Goal: Navigation & Orientation: Find specific page/section

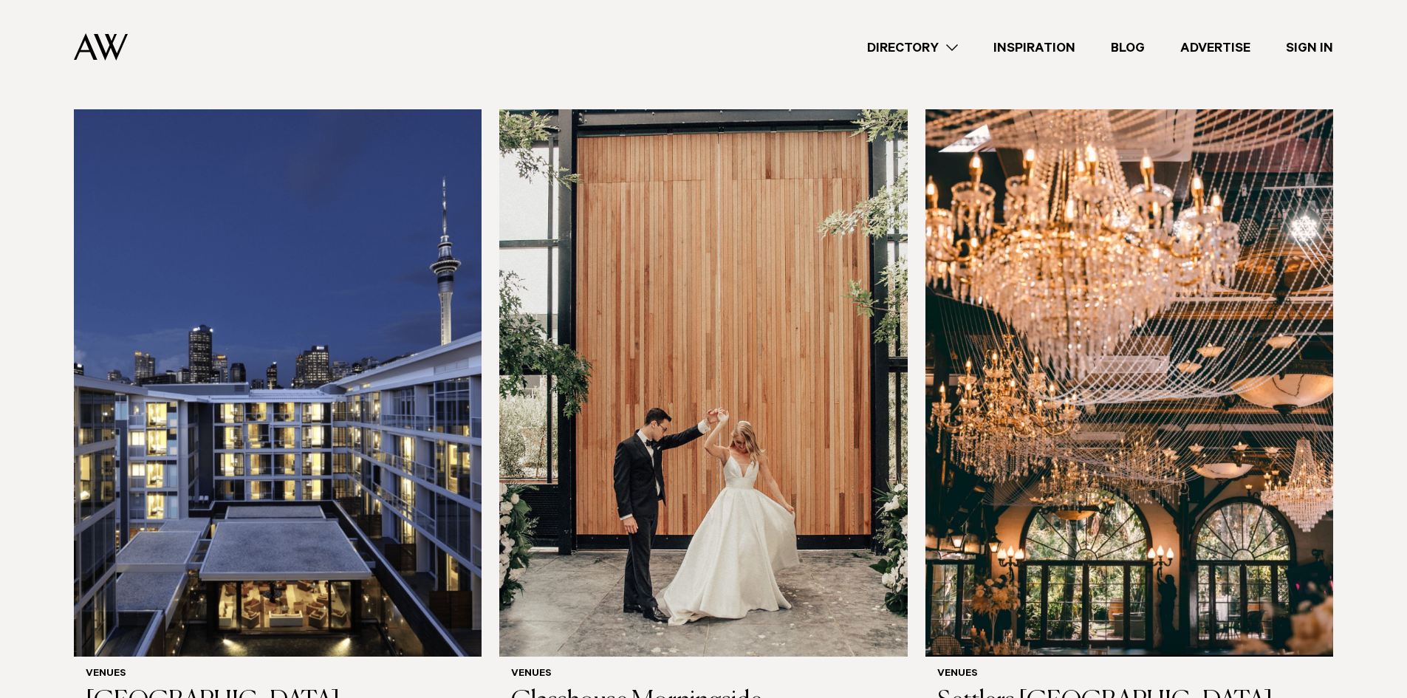
scroll to position [3176, 0]
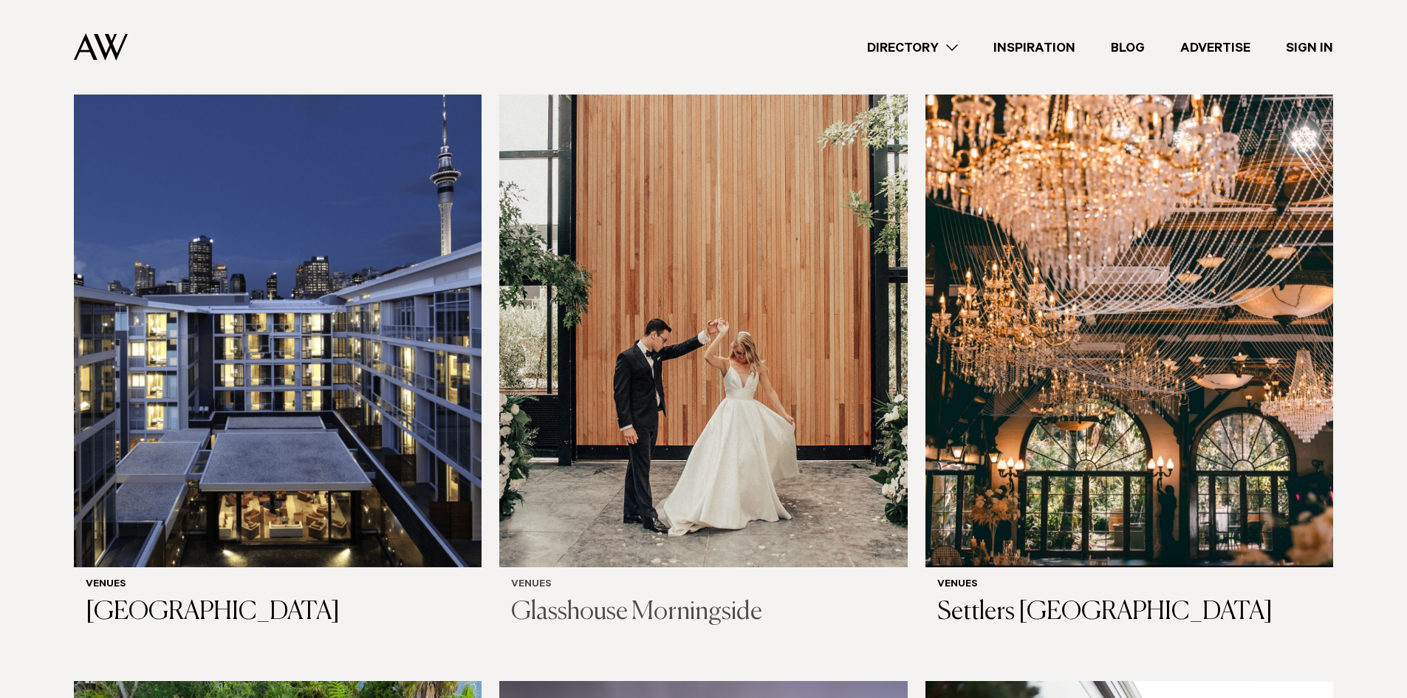
click at [600, 598] on h3 "Glasshouse Morningside" at bounding box center [703, 613] width 384 height 30
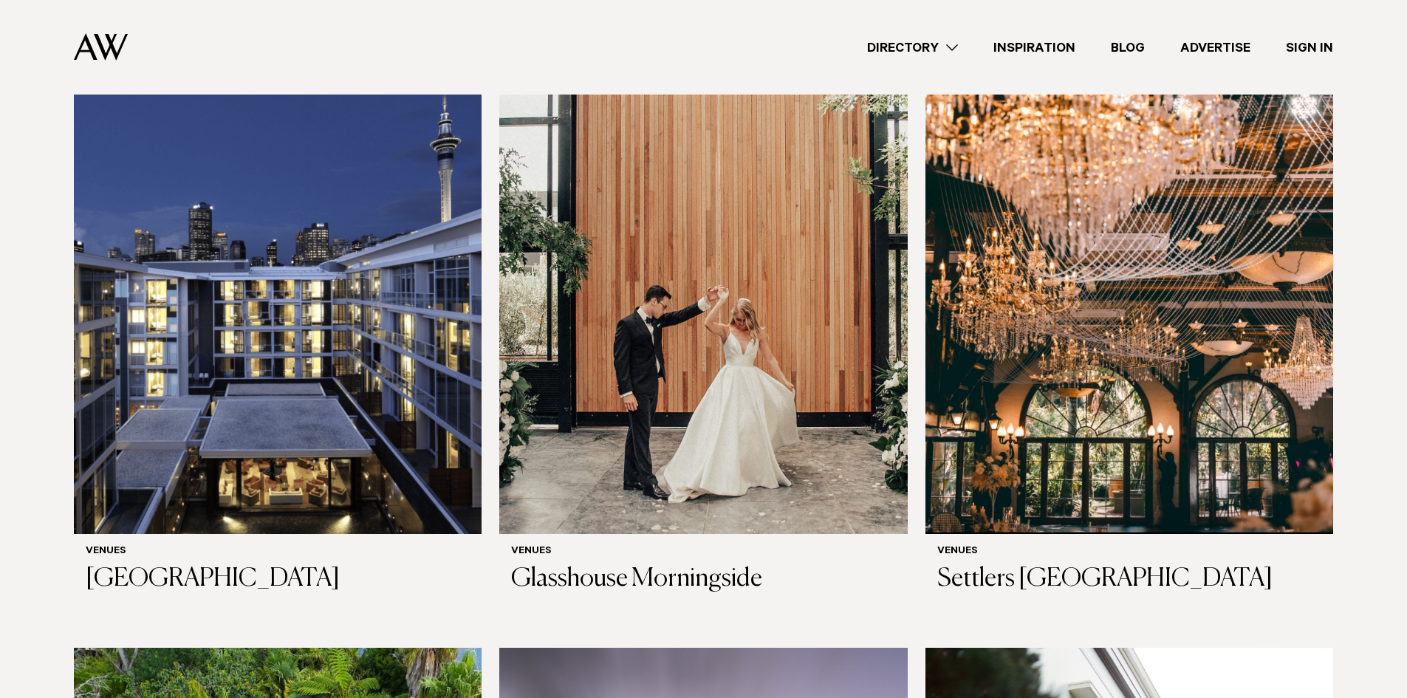
scroll to position [3186, 0]
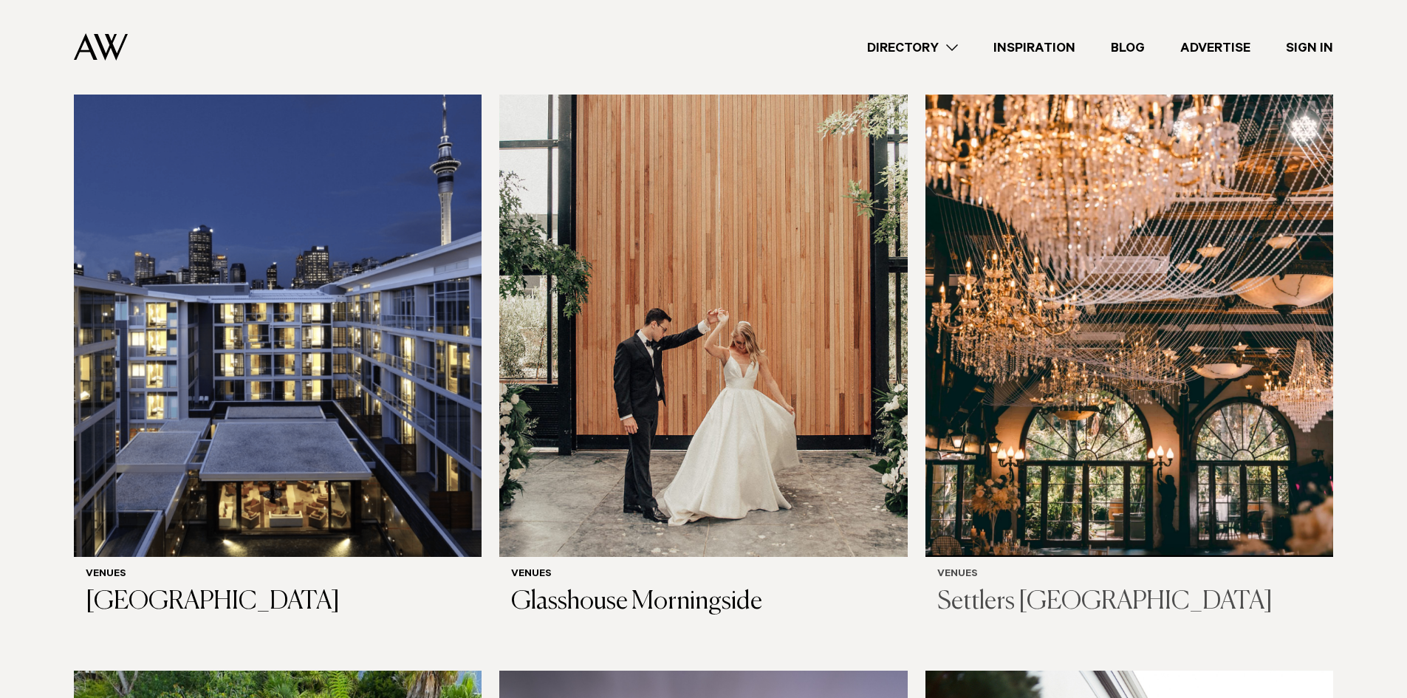
click at [1129, 352] on img at bounding box center [1129, 283] width 408 height 547
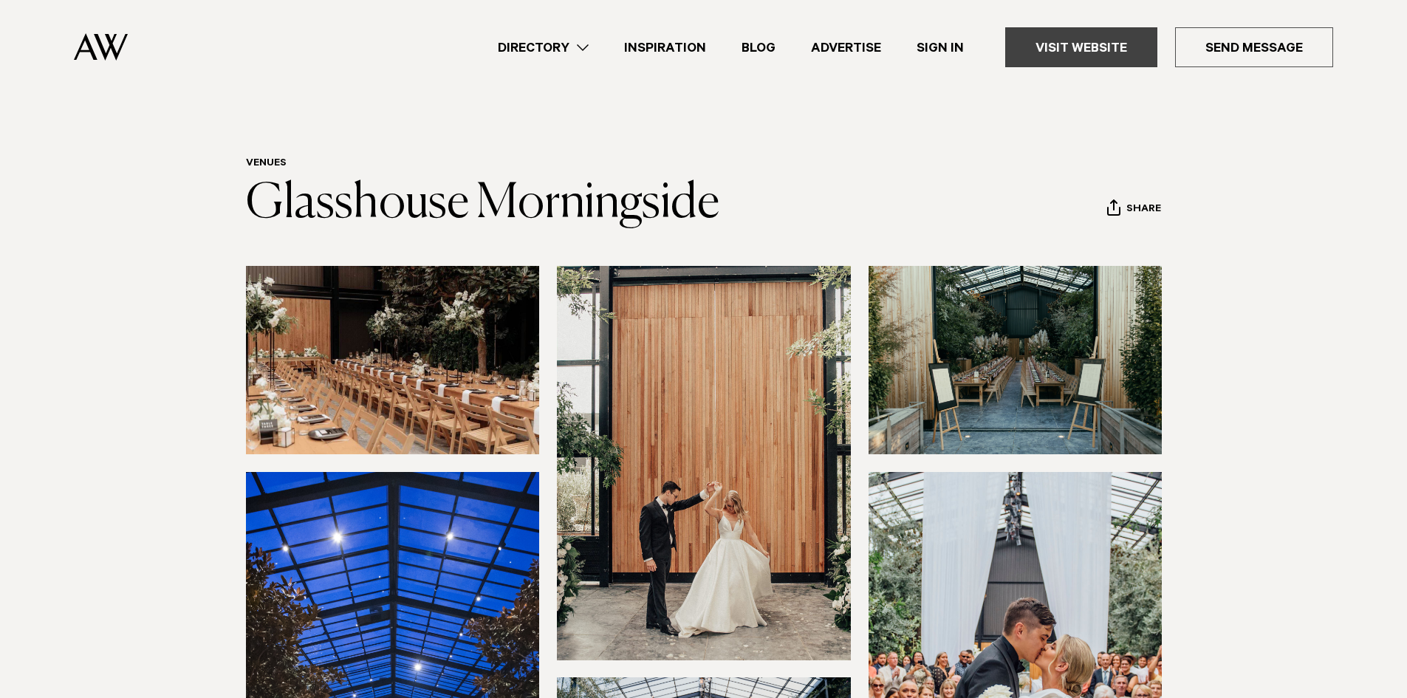
click at [1057, 47] on link "Visit Website" at bounding box center [1081, 47] width 152 height 40
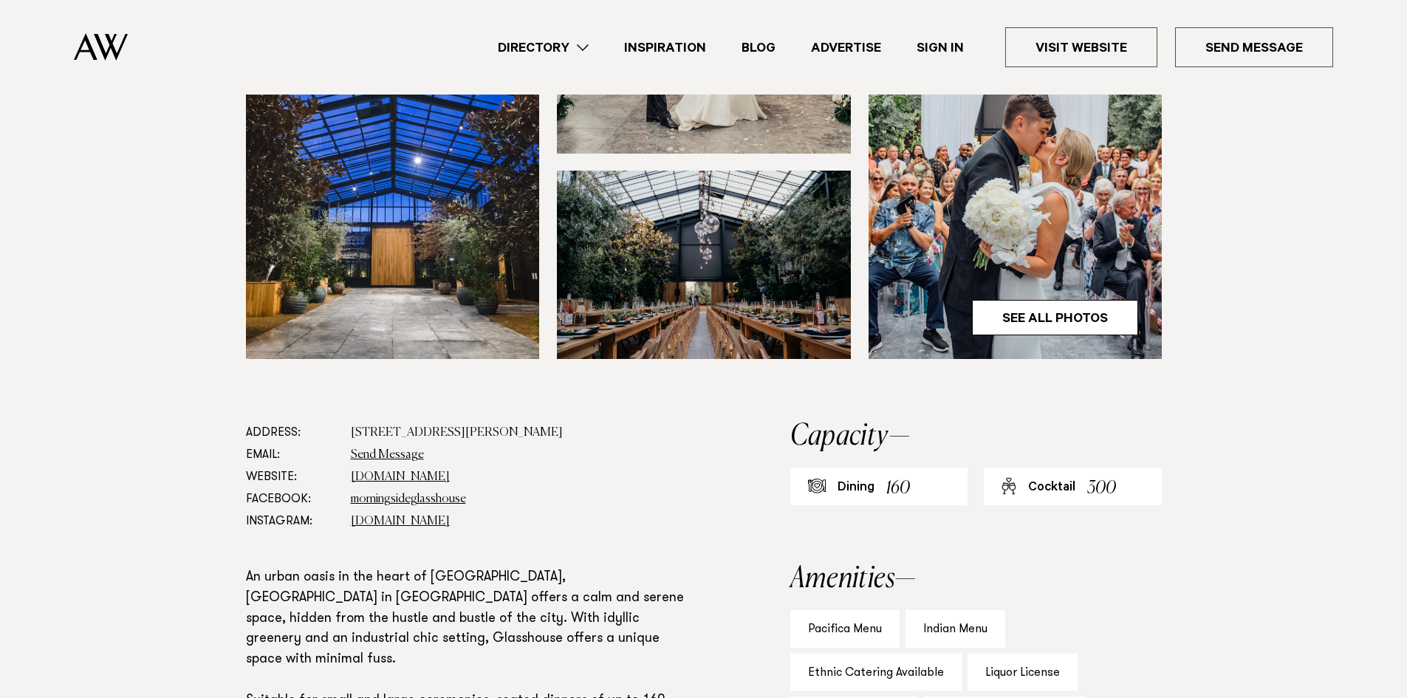
scroll to position [517, 0]
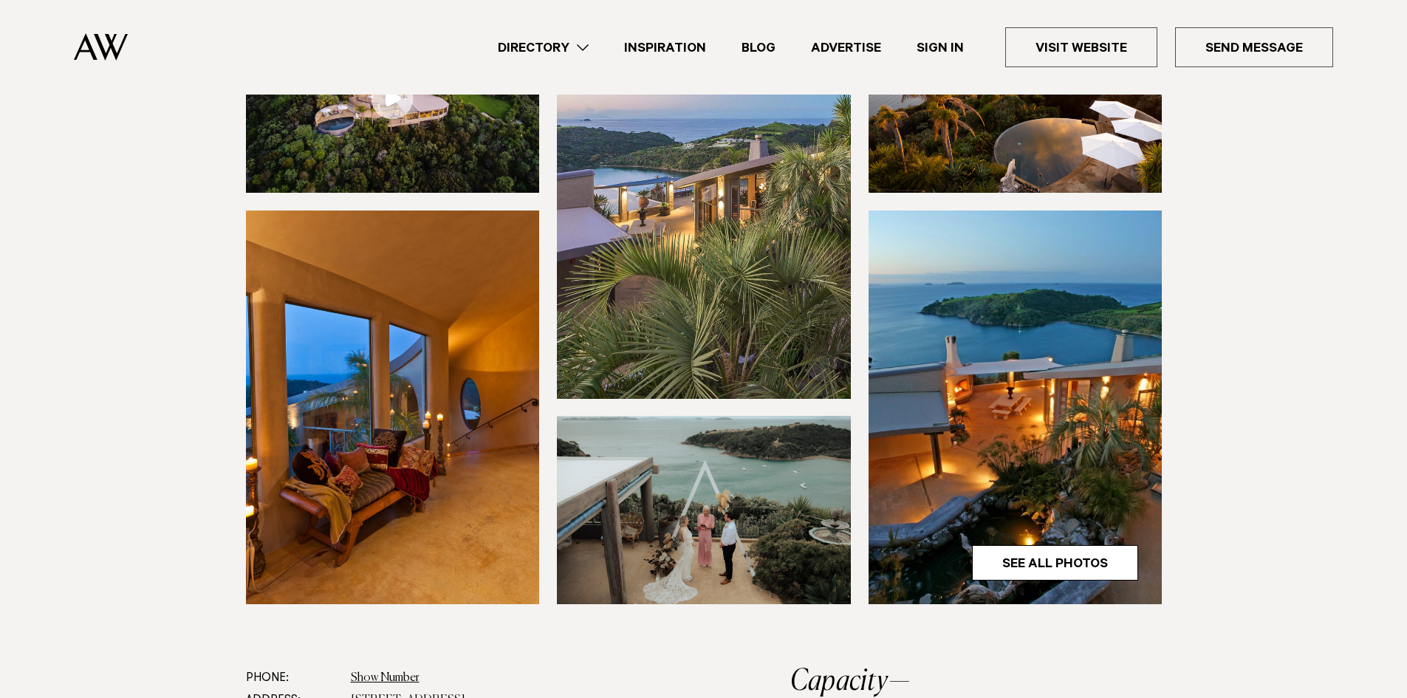
scroll to position [148, 0]
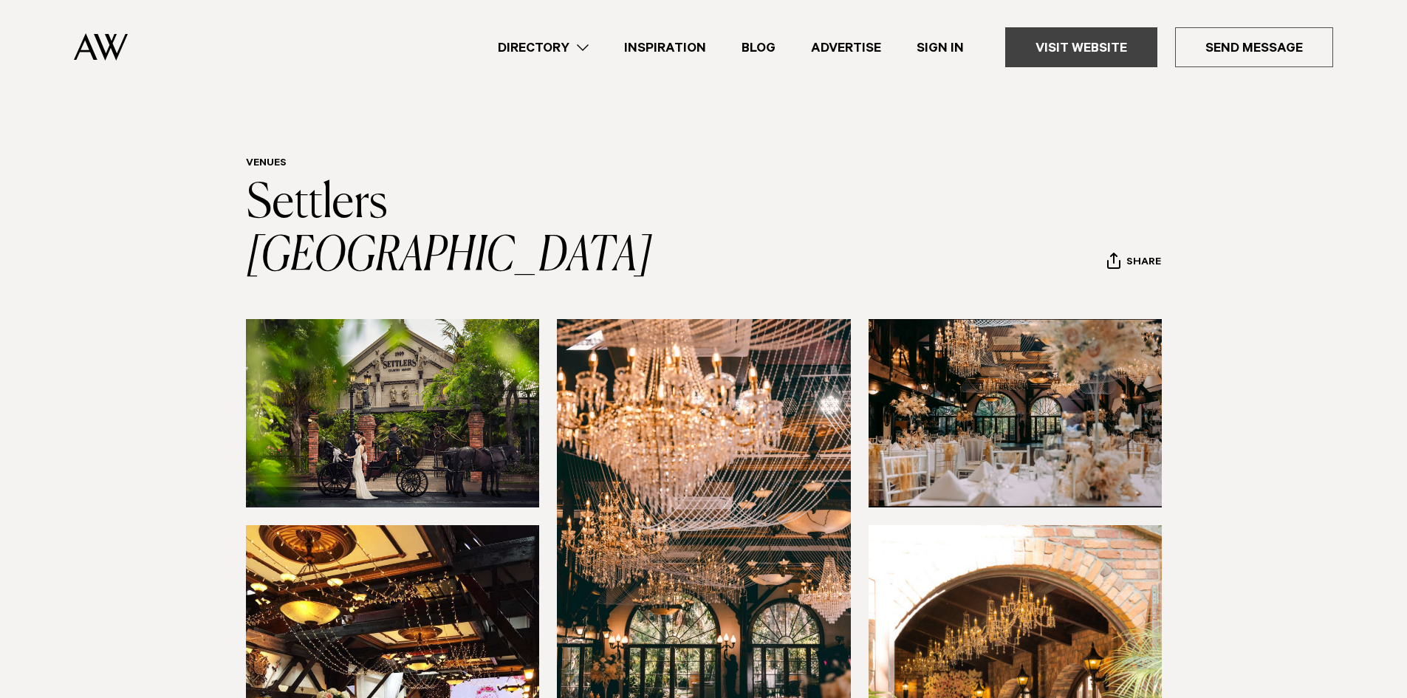
click at [1073, 45] on link "Visit Website" at bounding box center [1081, 47] width 152 height 40
